Goal: Transaction & Acquisition: Purchase product/service

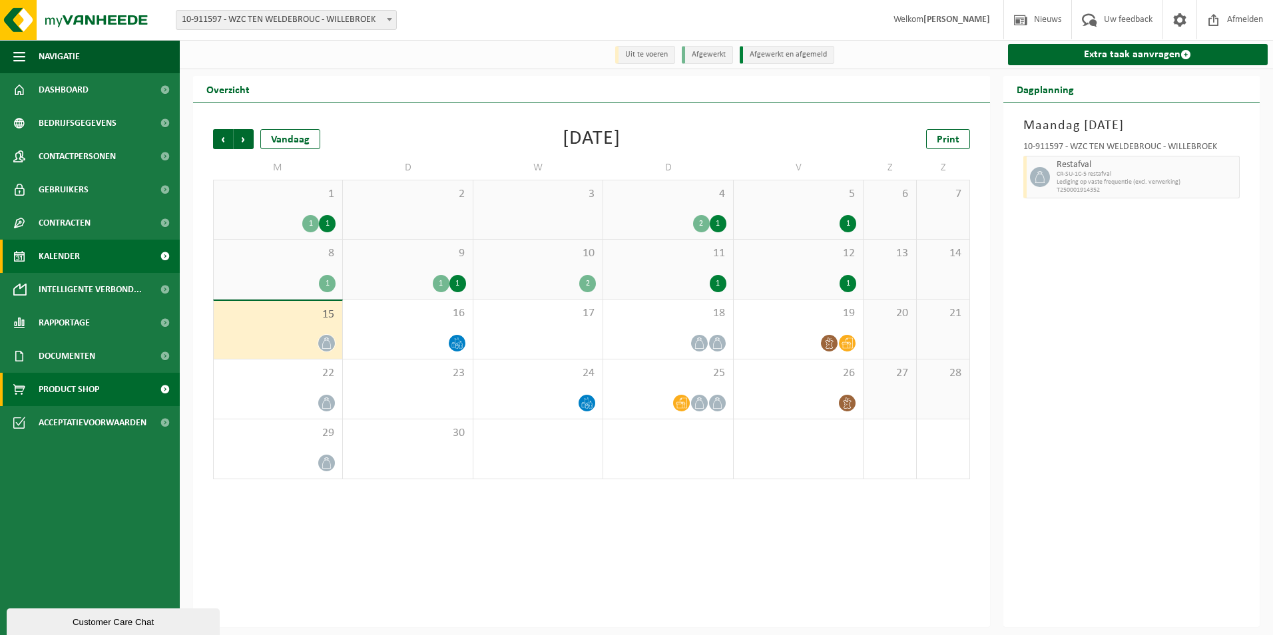
click at [85, 393] on span "Product Shop" at bounding box center [69, 389] width 61 height 33
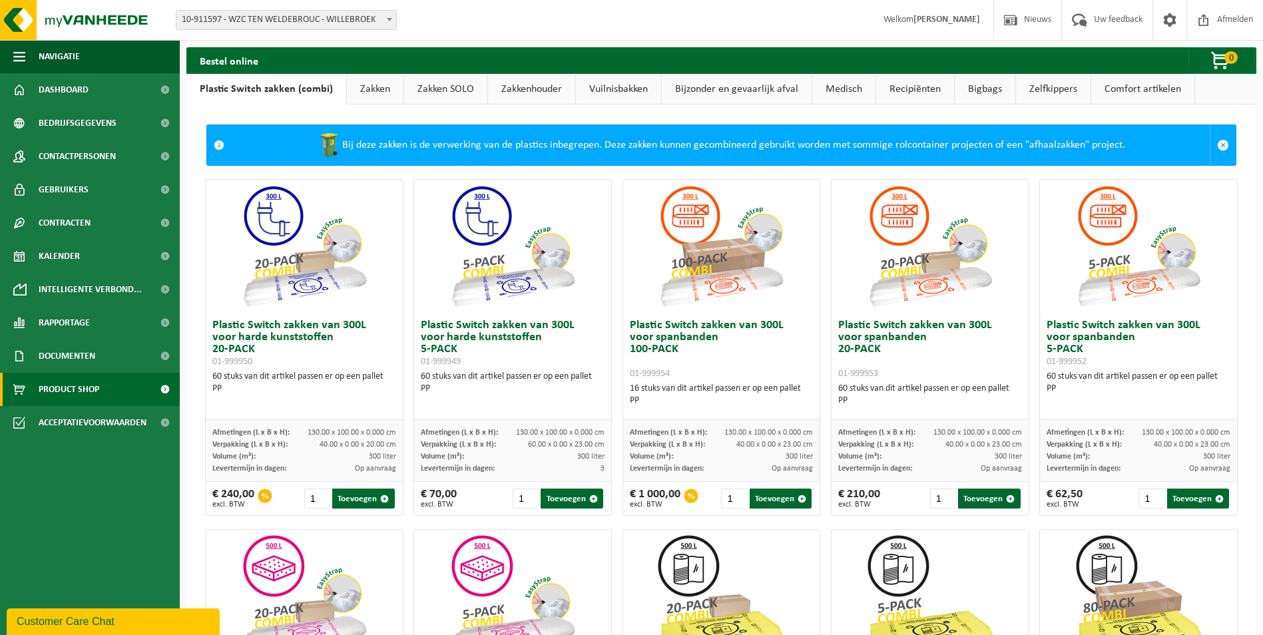
click at [724, 92] on link "Bijzonder en gevaarlijk afval" at bounding box center [737, 89] width 150 height 31
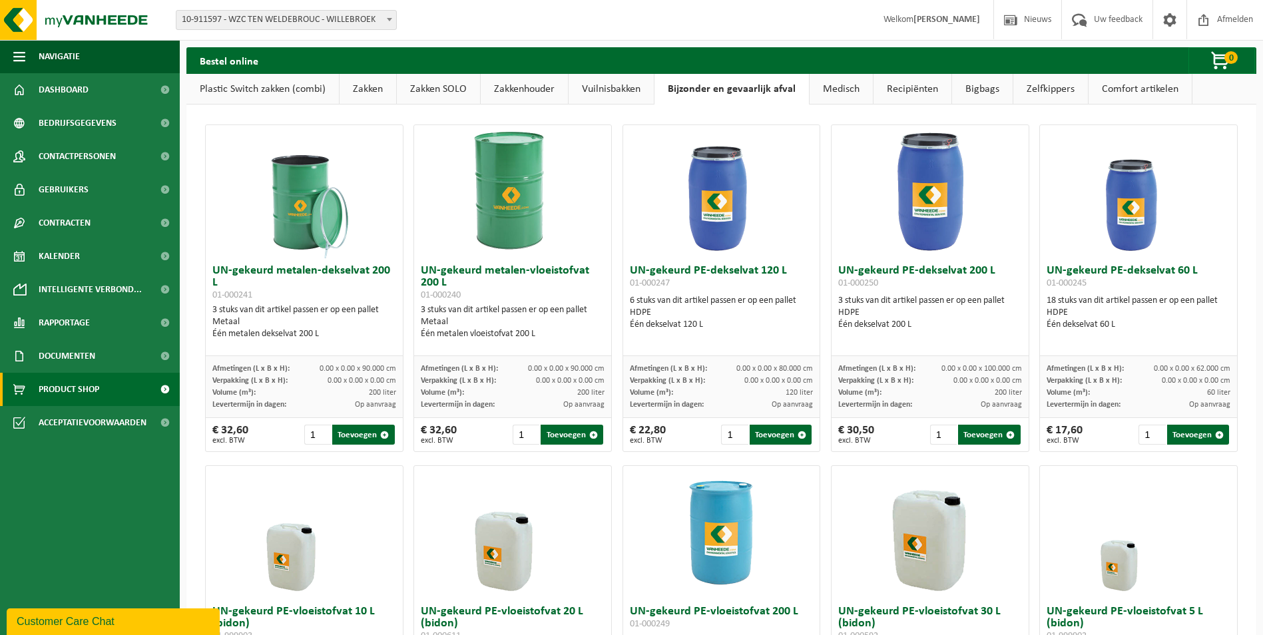
click at [591, 91] on link "Vuilnisbakken" at bounding box center [610, 89] width 85 height 31
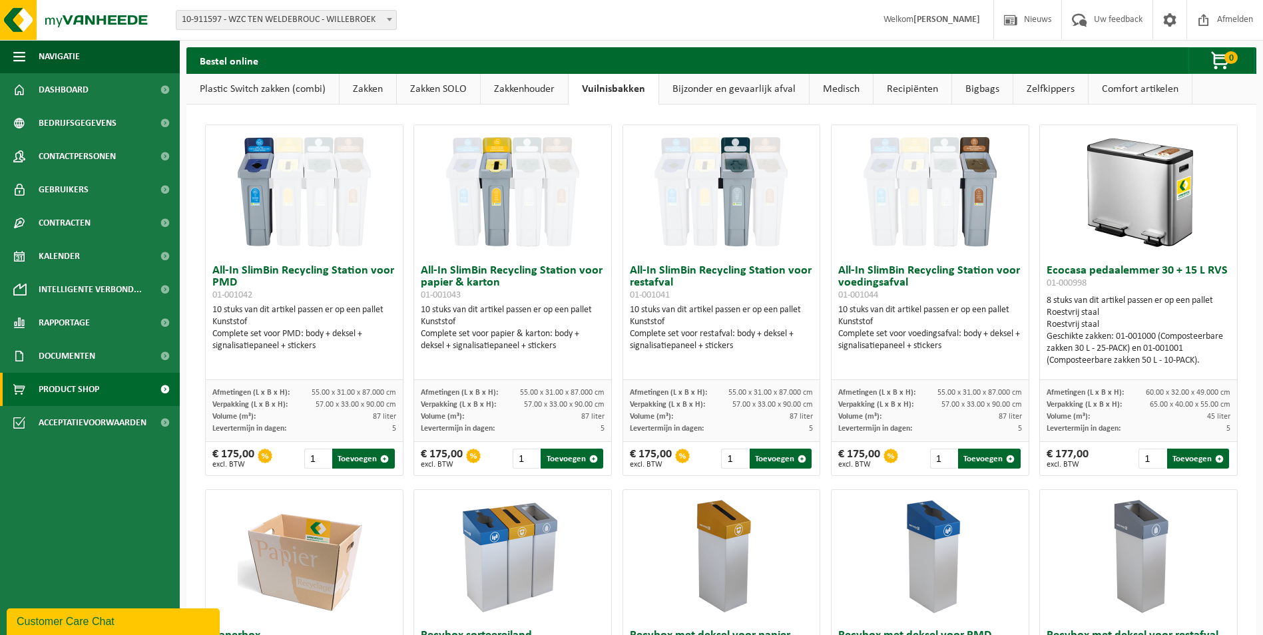
click at [357, 87] on link "Zakken" at bounding box center [368, 89] width 57 height 31
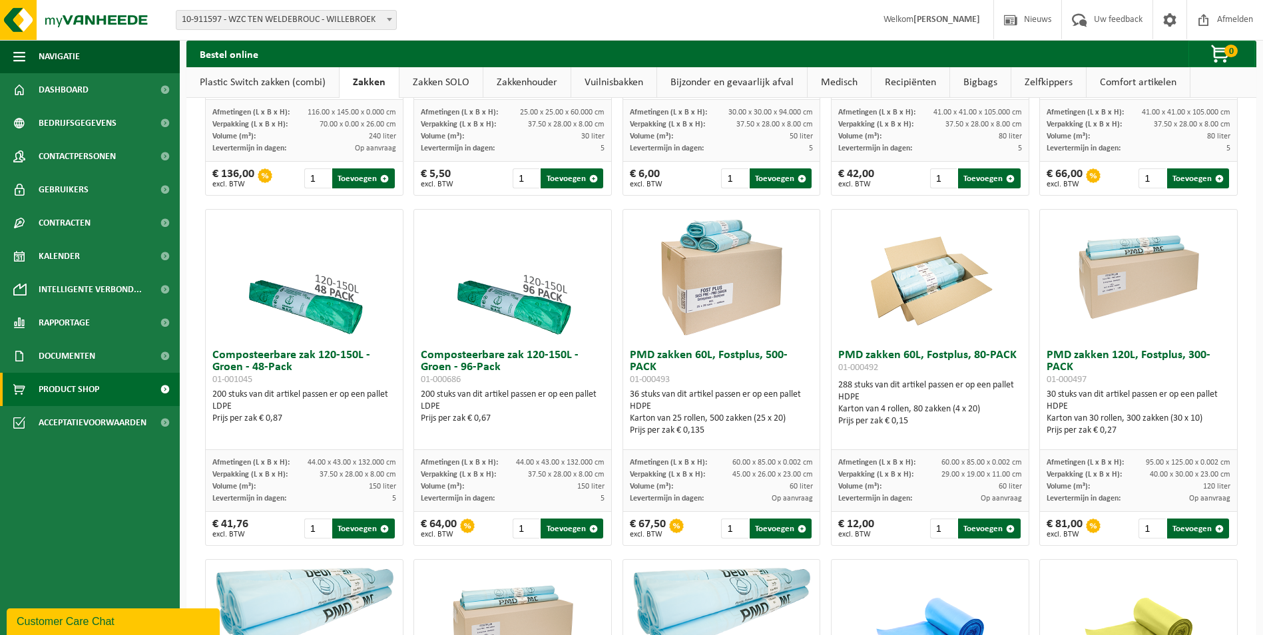
scroll to position [732, 0]
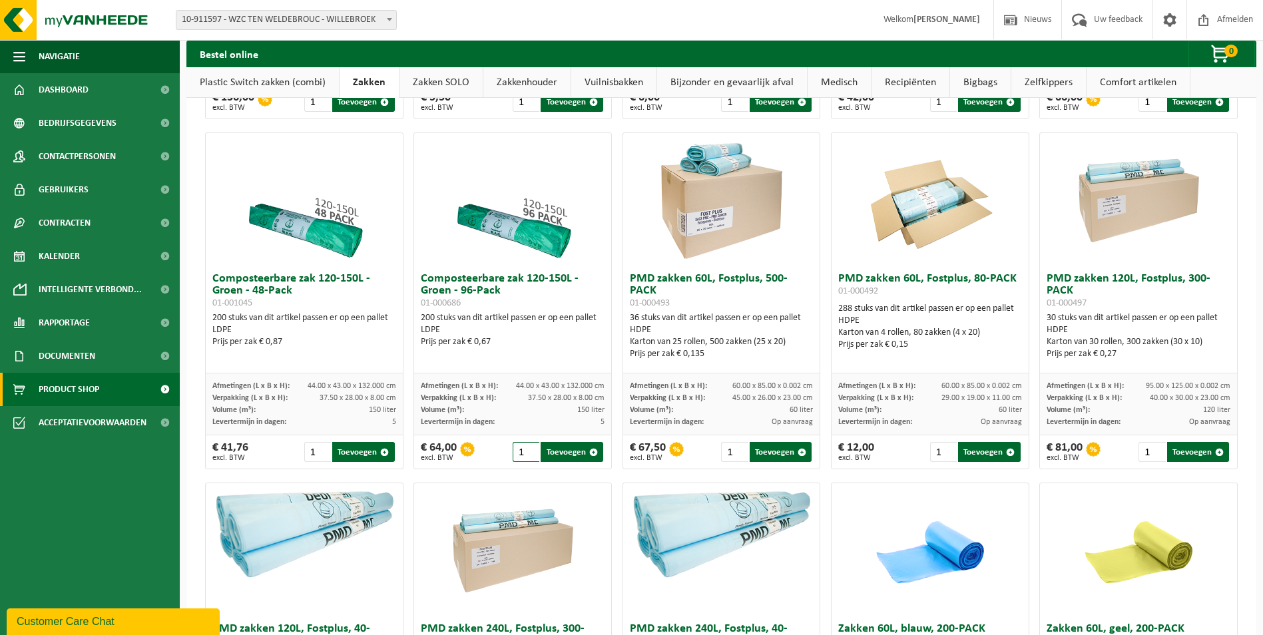
click at [521, 462] on input "1" at bounding box center [526, 452] width 27 height 20
click at [527, 458] on input "2" at bounding box center [526, 452] width 27 height 20
click at [527, 458] on input "3" at bounding box center [526, 452] width 27 height 20
click at [527, 458] on input "4" at bounding box center [526, 452] width 27 height 20
click at [527, 458] on input "5" at bounding box center [526, 452] width 27 height 20
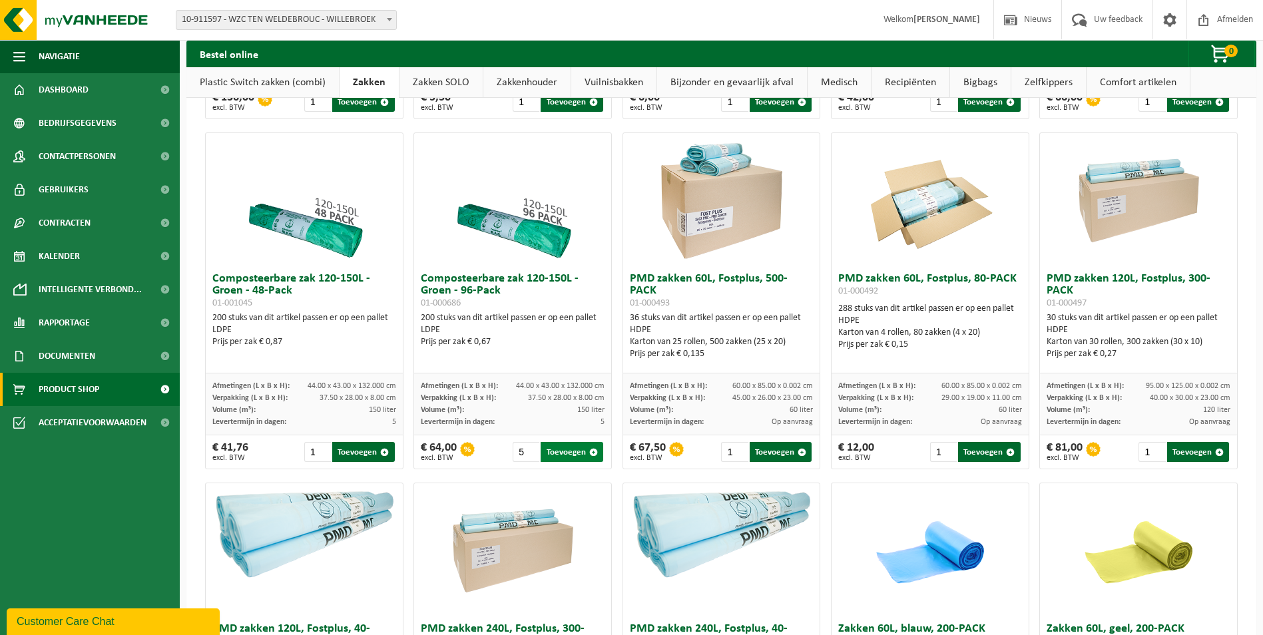
click at [574, 462] on button "Toevoegen" at bounding box center [572, 452] width 62 height 20
type input "1"
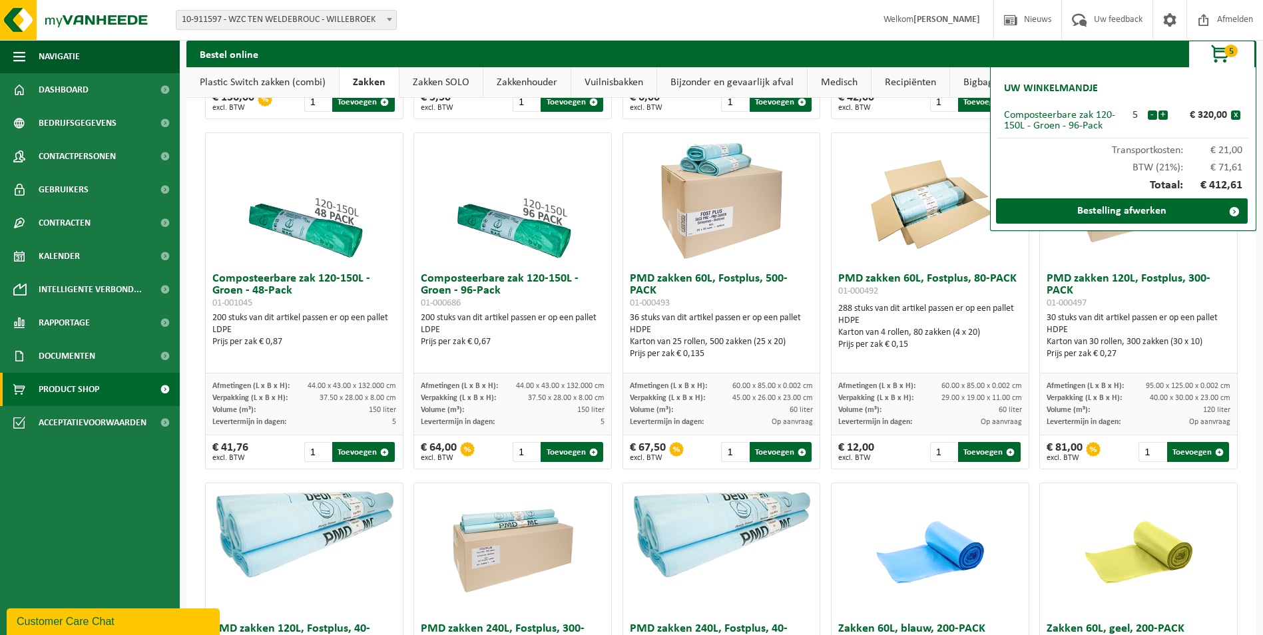
click at [1084, 118] on div "Composteerbare zak 120-150L - Groen - 96-Pack" at bounding box center [1063, 120] width 119 height 21
click at [1219, 59] on span "button" at bounding box center [1221, 54] width 67 height 27
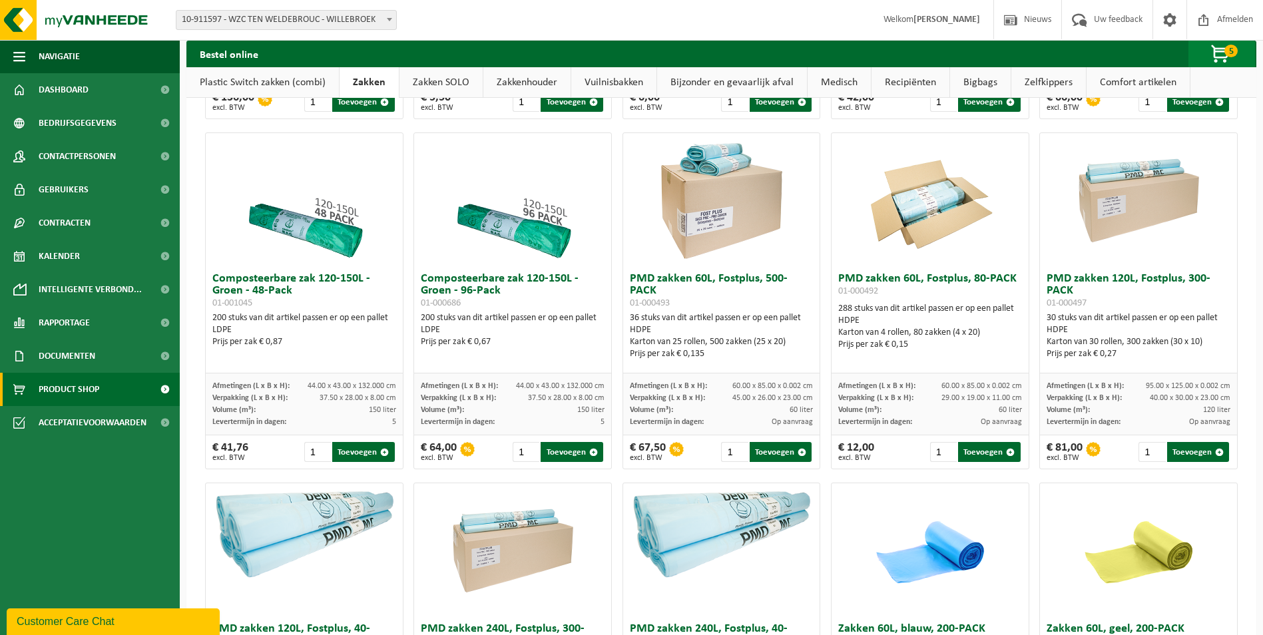
click at [1227, 57] on span "button" at bounding box center [1221, 54] width 67 height 27
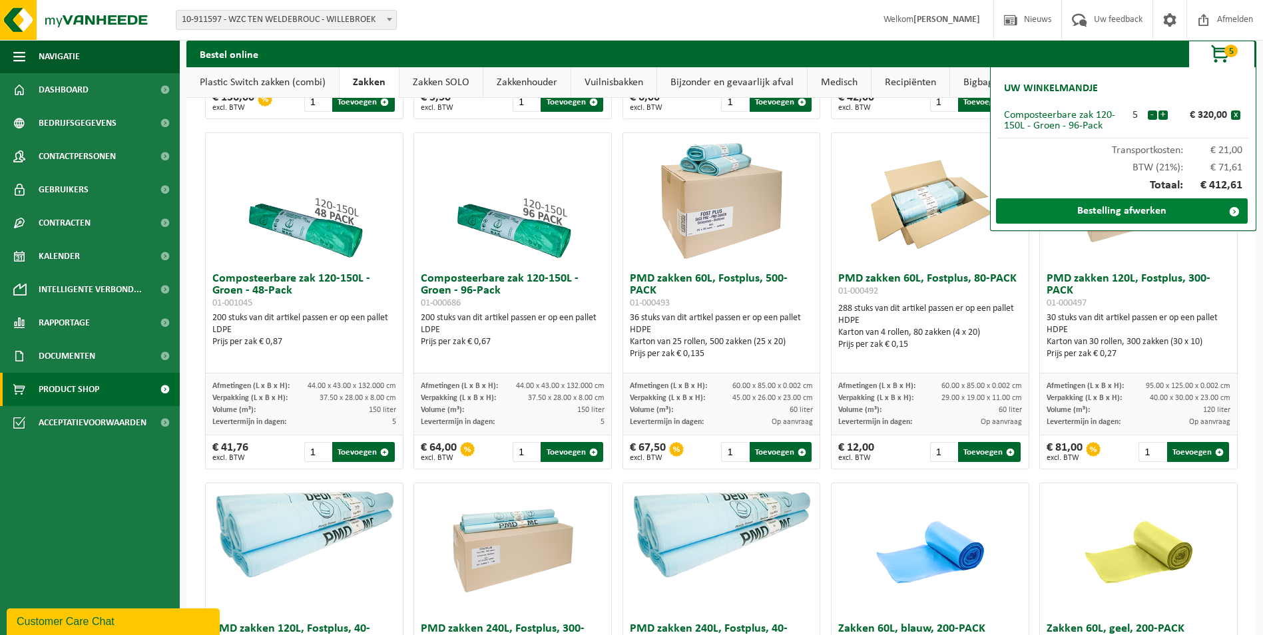
click at [1175, 210] on link "Bestelling afwerken" at bounding box center [1122, 210] width 252 height 25
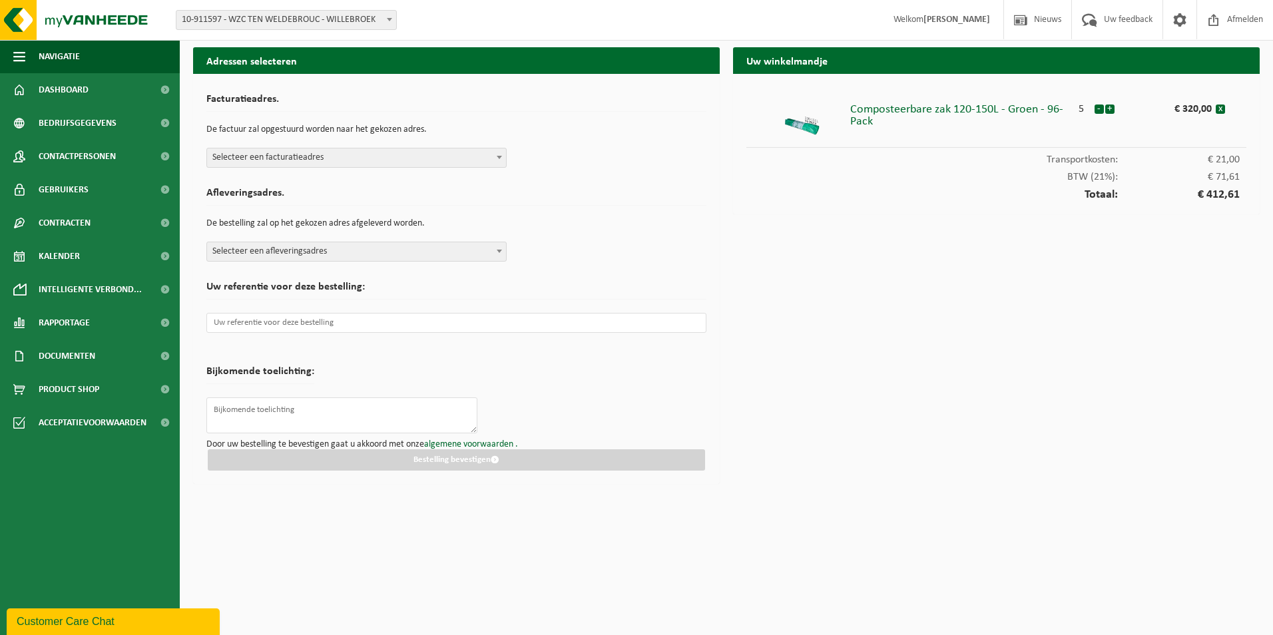
click at [453, 156] on span "Selecteer een facturatieadres" at bounding box center [356, 157] width 299 height 19
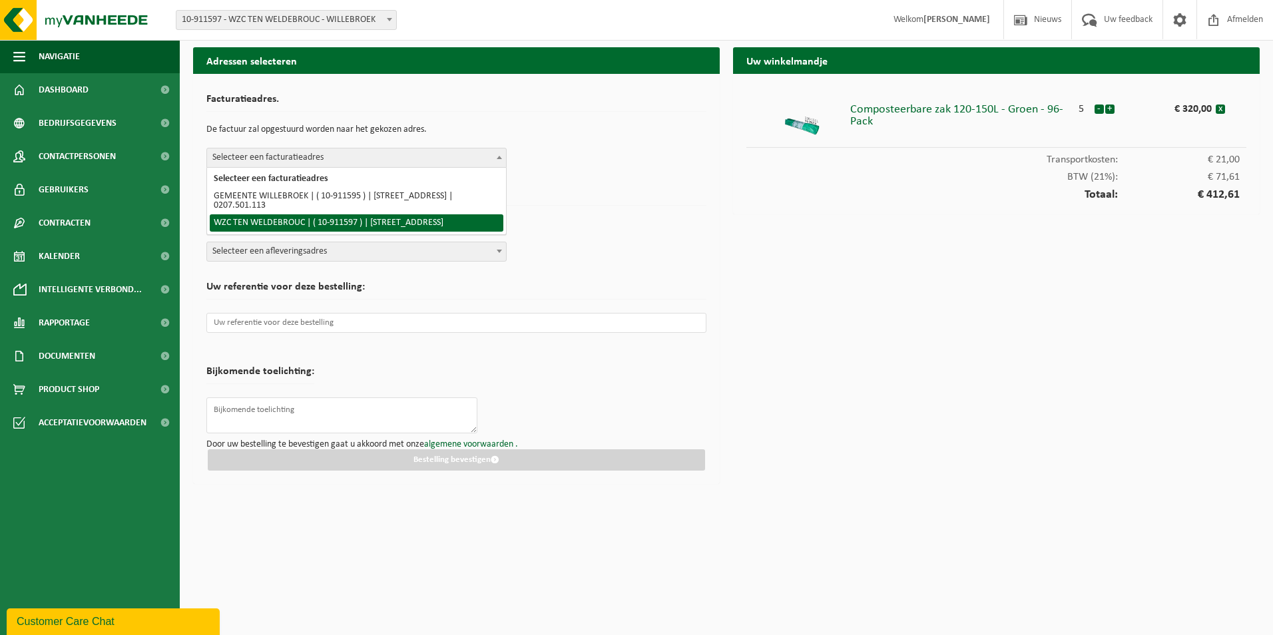
select select "125215"
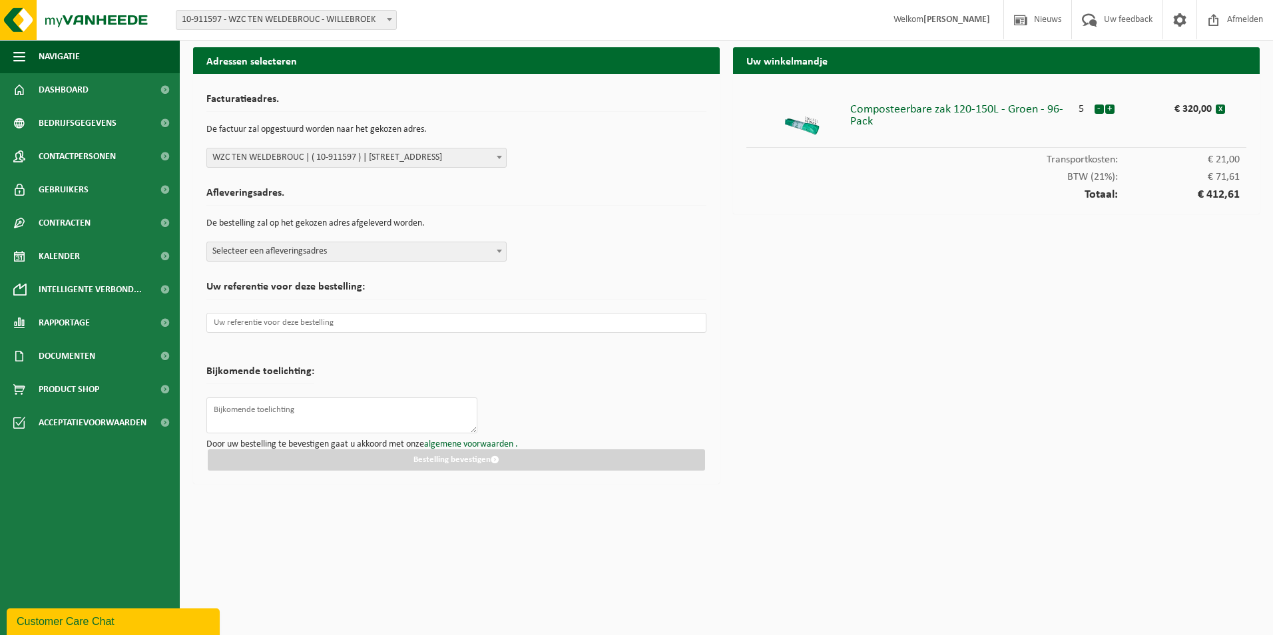
click at [483, 252] on span "Selecteer een afleveringsadres" at bounding box center [356, 251] width 299 height 19
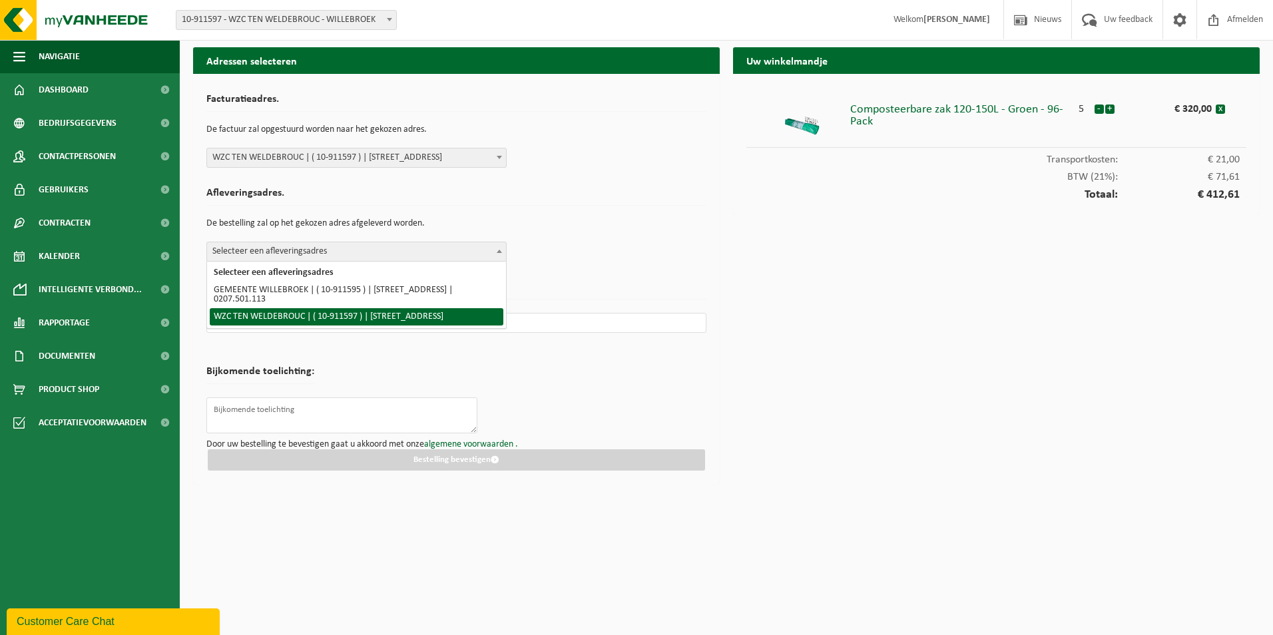
select select "125215"
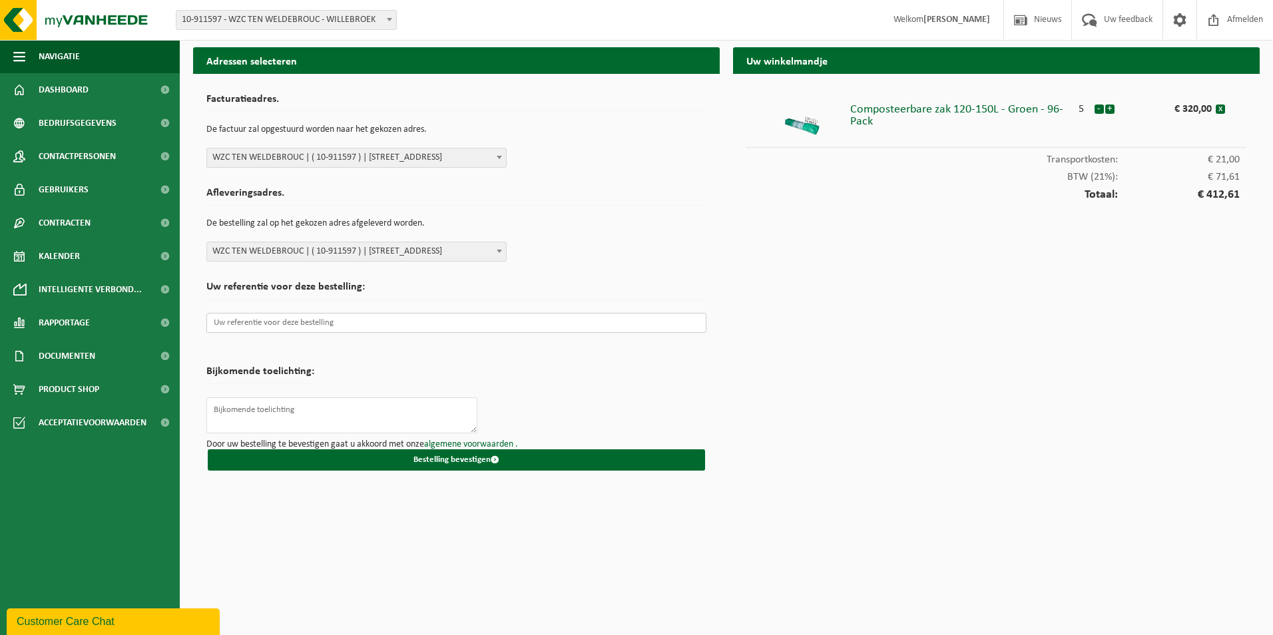
click at [255, 318] on input "text" at bounding box center [456, 323] width 500 height 20
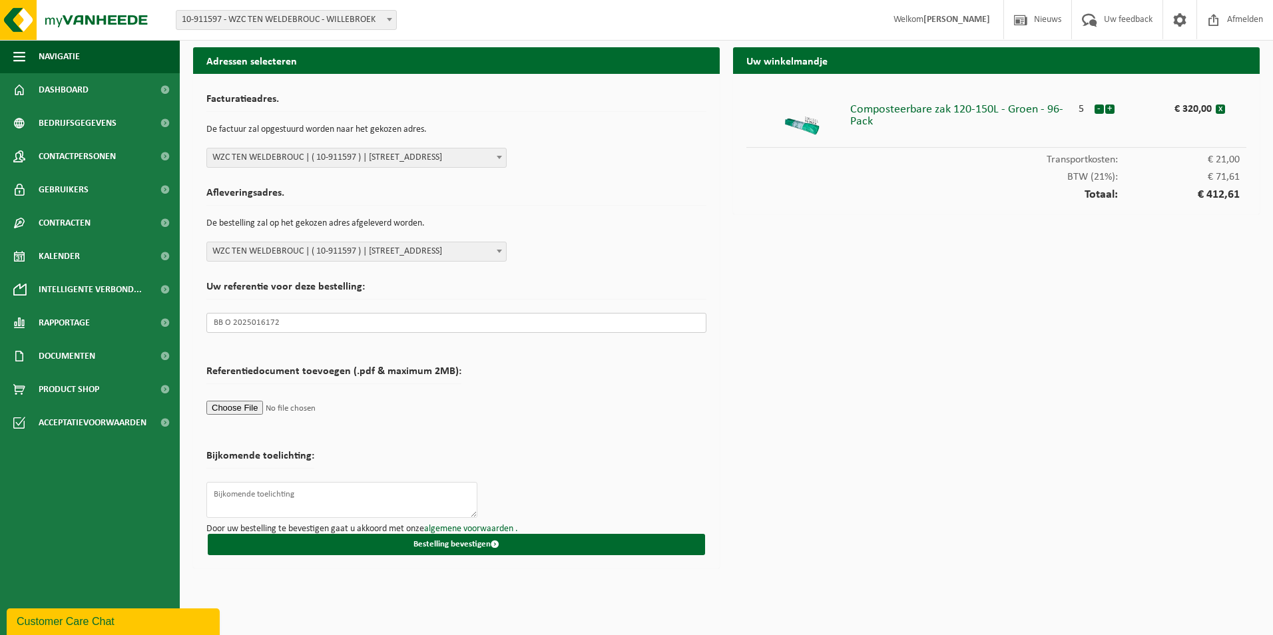
type input "BB O 2025016172"
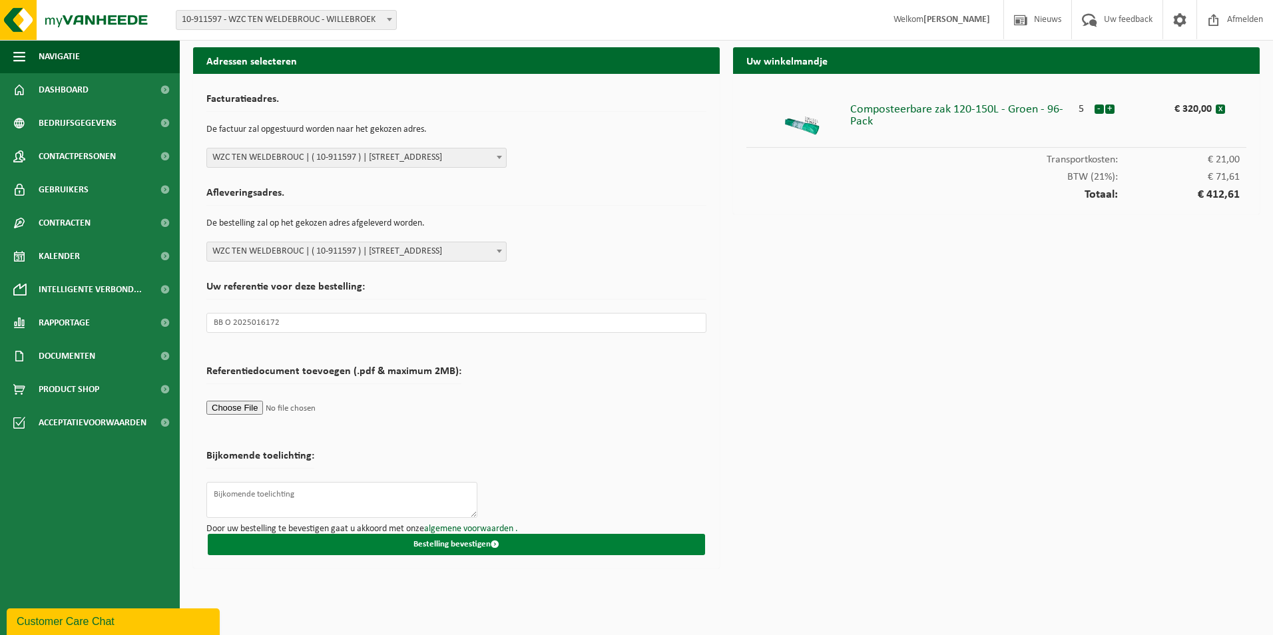
click at [477, 545] on button "Bestelling bevestigen" at bounding box center [456, 544] width 497 height 21
